Goal: Check status: Check status

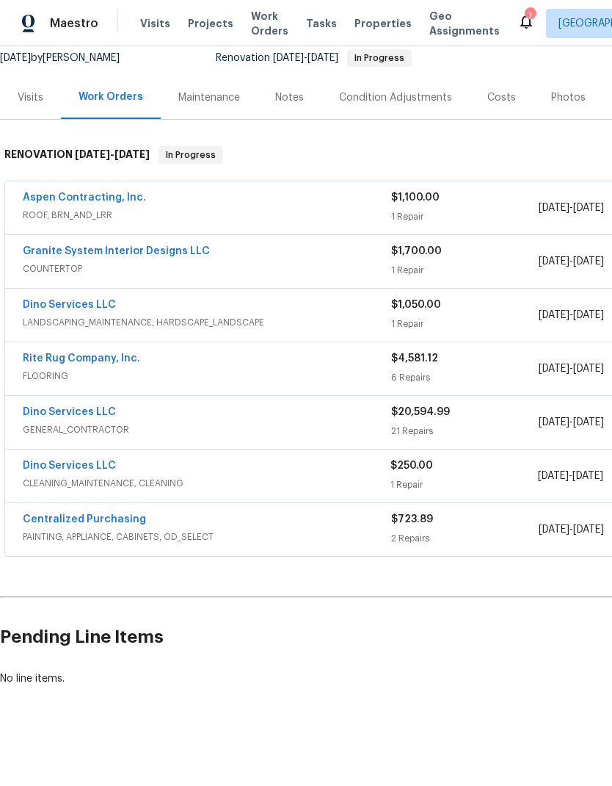
scroll to position [146, 0]
click at [55, 201] on link "Aspen Contracting, Inc." at bounding box center [84, 198] width 123 height 10
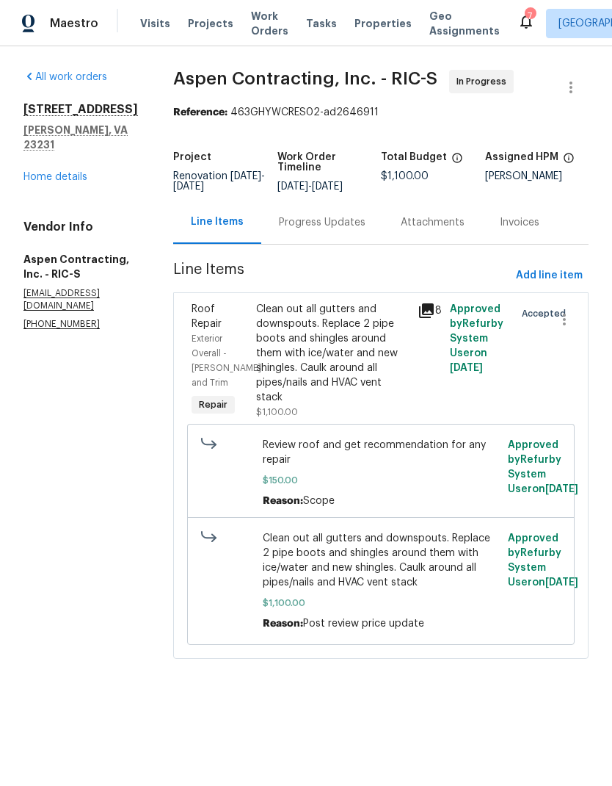
click at [329, 244] on div "Progress Updates" at bounding box center [322, 221] width 122 height 43
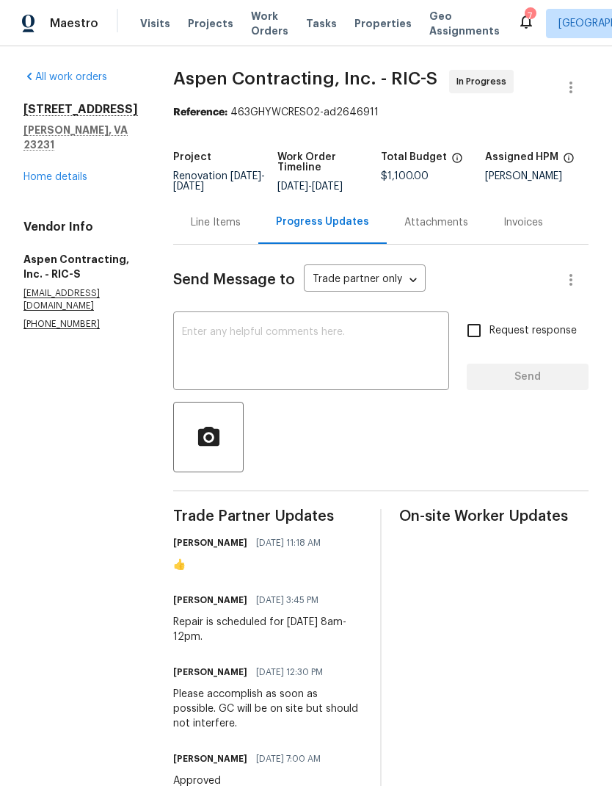
click at [404, 359] on textarea at bounding box center [311, 352] width 258 height 51
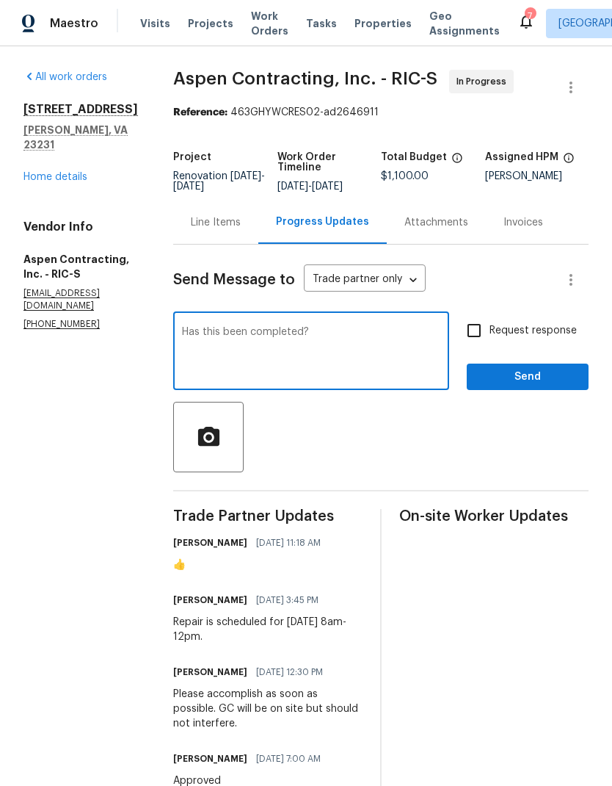
type textarea "Has this been completed?"
click at [472, 337] on input "Request response" at bounding box center [474, 330] width 31 height 31
checkbox input "true"
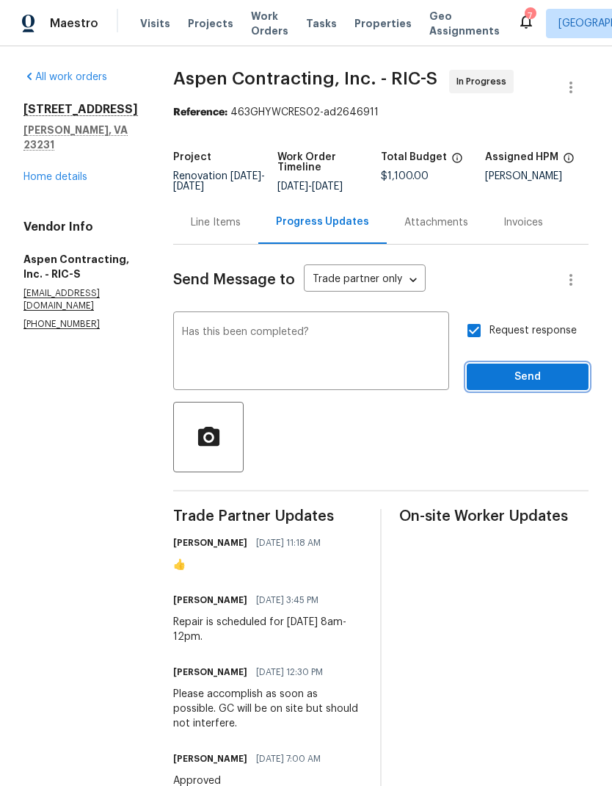
click at [534, 383] on span "Send" at bounding box center [528, 377] width 98 height 18
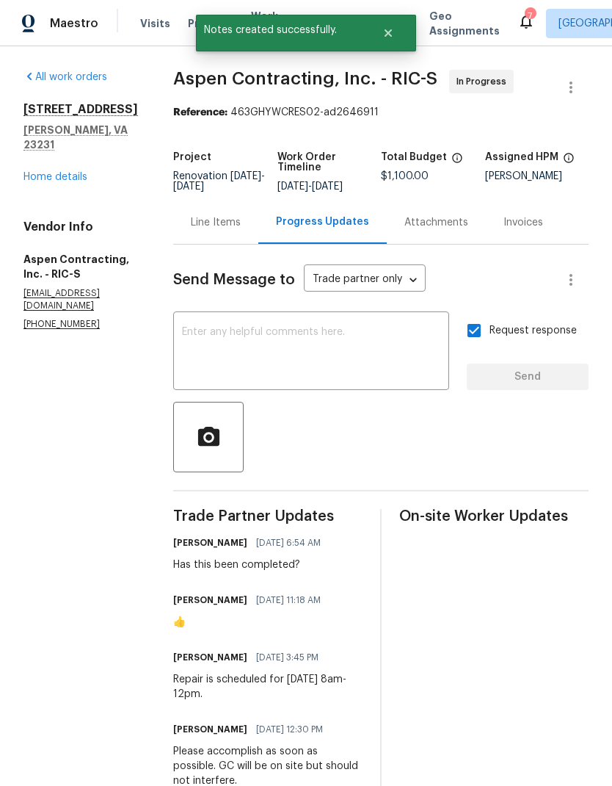
click at [40, 172] on link "Home details" at bounding box center [55, 177] width 64 height 10
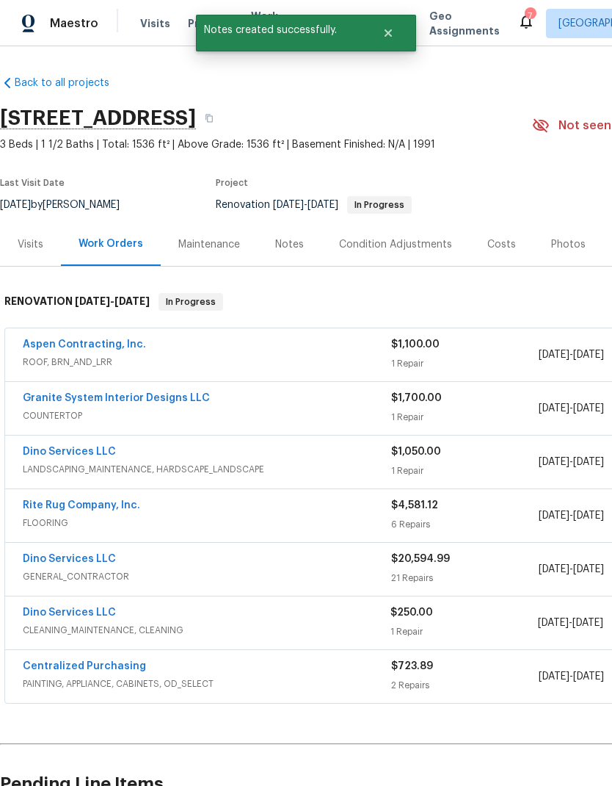
click at [68, 399] on link "Granite System Interior Designs LLC" at bounding box center [116, 398] width 187 height 10
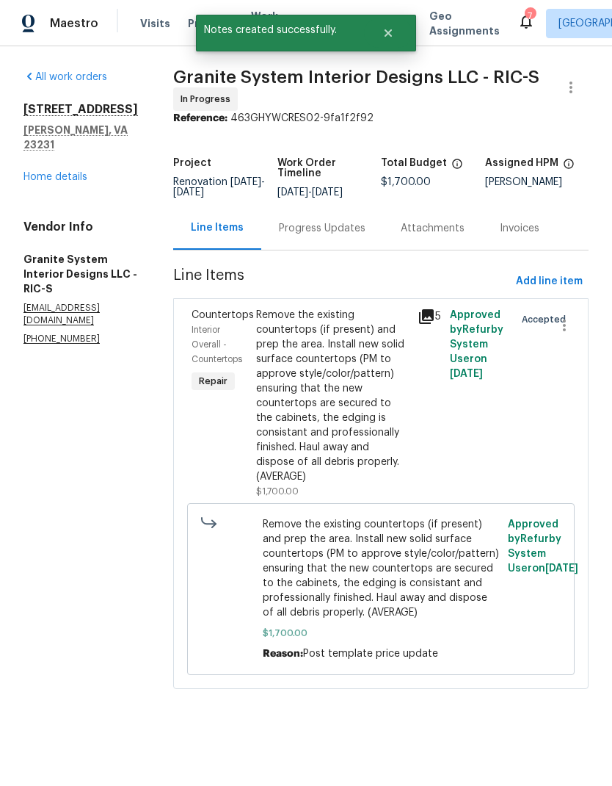
click at [333, 230] on div "Progress Updates" at bounding box center [322, 228] width 87 height 15
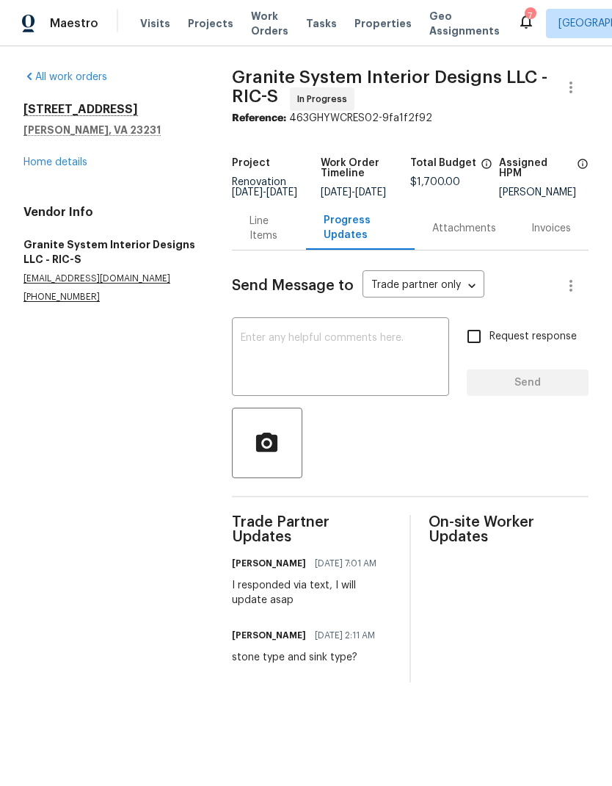
click at [68, 165] on link "Home details" at bounding box center [55, 162] width 64 height 10
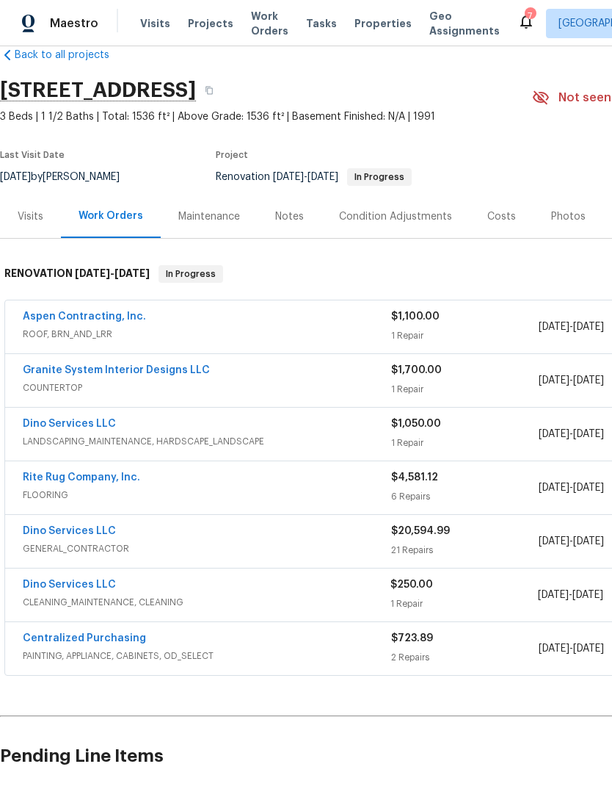
scroll to position [28, 0]
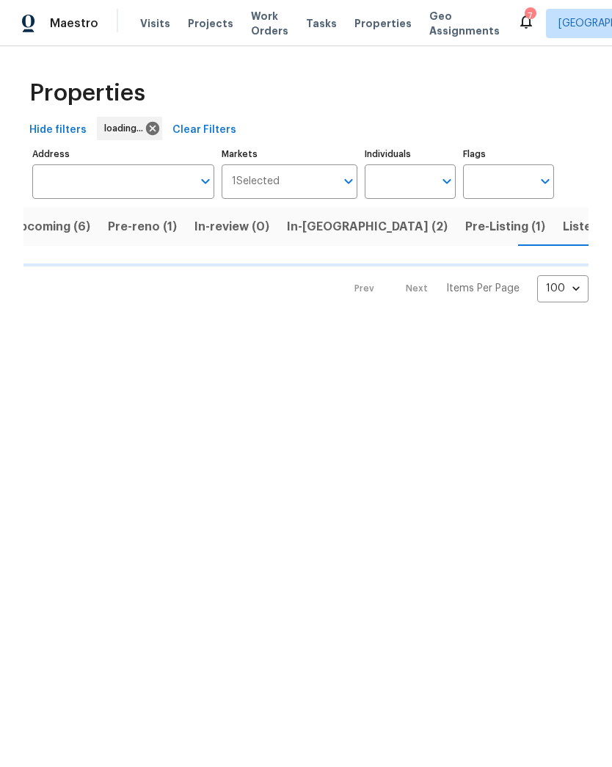
scroll to position [0, 23]
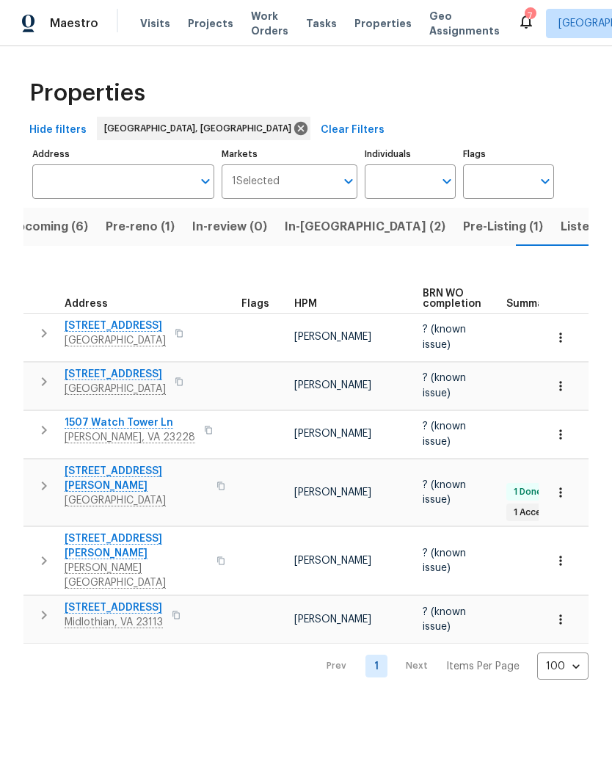
click at [48, 232] on span "Upcoming (6)" at bounding box center [48, 227] width 79 height 21
